Goal: Information Seeking & Learning: Learn about a topic

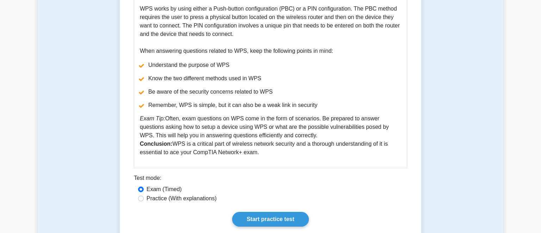
scroll to position [335, 0]
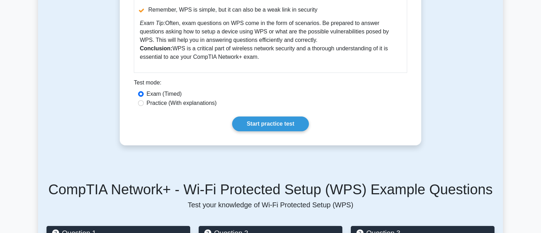
click at [173, 99] on label "Practice (With explanations)" at bounding box center [182, 103] width 70 height 8
click at [144, 100] on input "Practice (With explanations)" at bounding box center [141, 103] width 6 height 6
radio input "true"
click at [263, 117] on link "Start practice test" at bounding box center [270, 124] width 76 height 15
